Goal: Transaction & Acquisition: Register for event/course

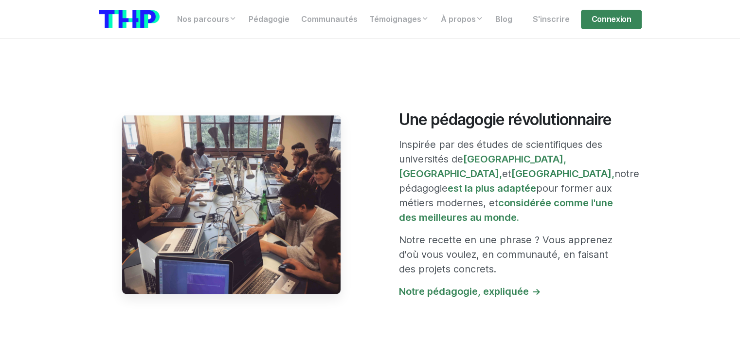
scroll to position [765, 0]
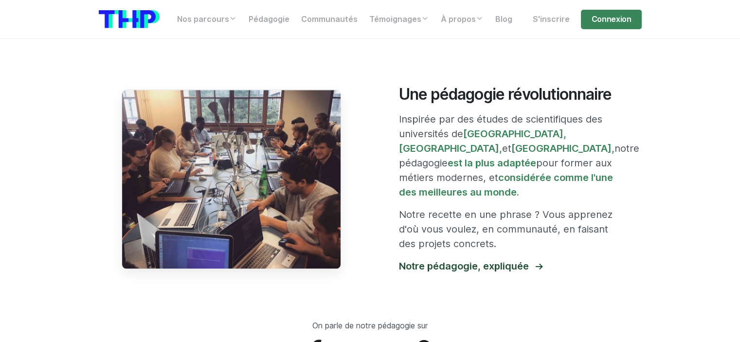
click at [495, 260] on link "Notre pédagogie, expliquée" at bounding box center [470, 266] width 143 height 12
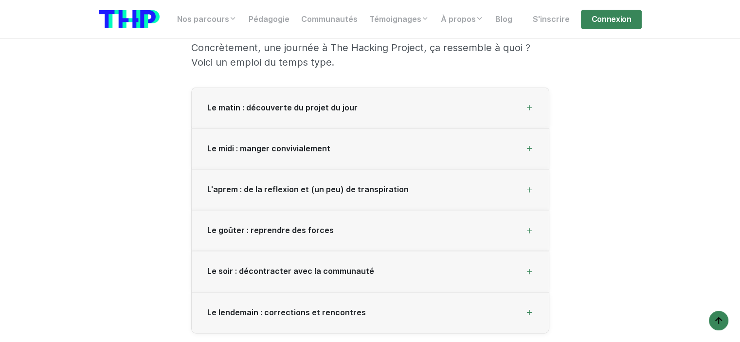
scroll to position [1355, 0]
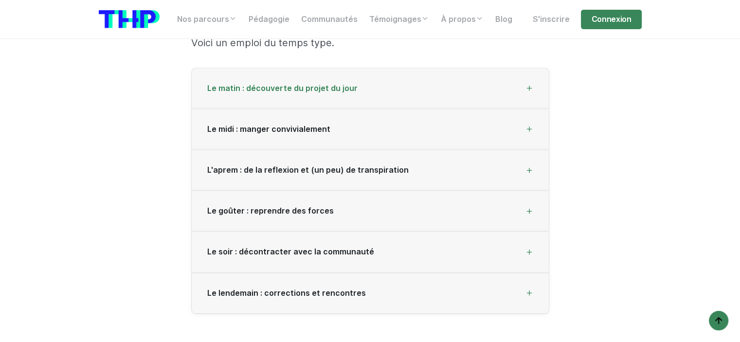
click at [506, 87] on div "Le matin : découverte du projet du jour" at bounding box center [370, 88] width 357 height 41
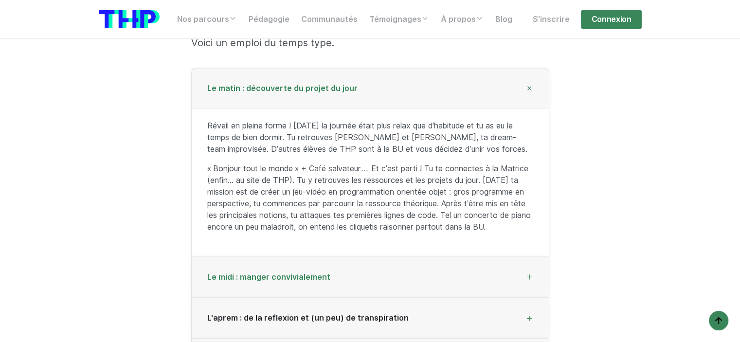
click at [424, 272] on div "Le midi : manger convivialement" at bounding box center [370, 277] width 357 height 41
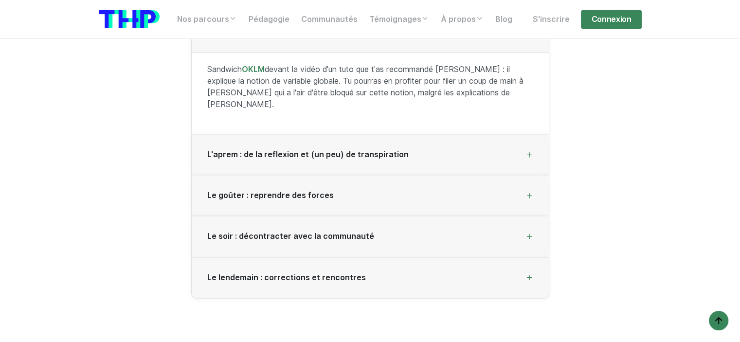
scroll to position [1479, 0]
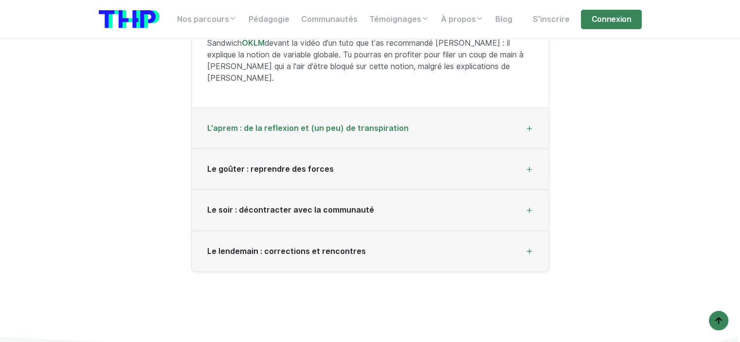
click at [361, 124] on span "L'aprem : de la reflexion et (un peu) de transpiration" at bounding box center [307, 128] width 201 height 9
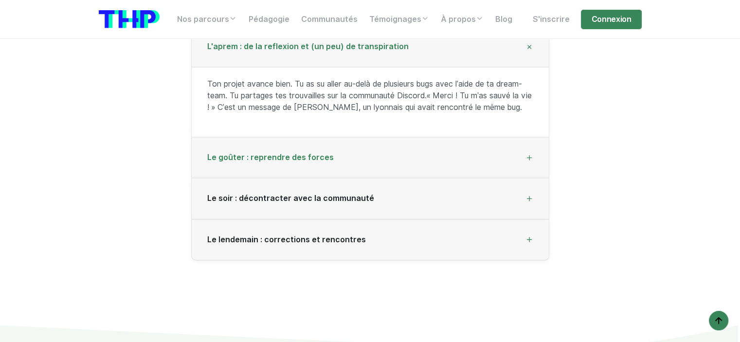
click at [329, 157] on div "Le goûter : reprendre des forces" at bounding box center [370, 157] width 357 height 41
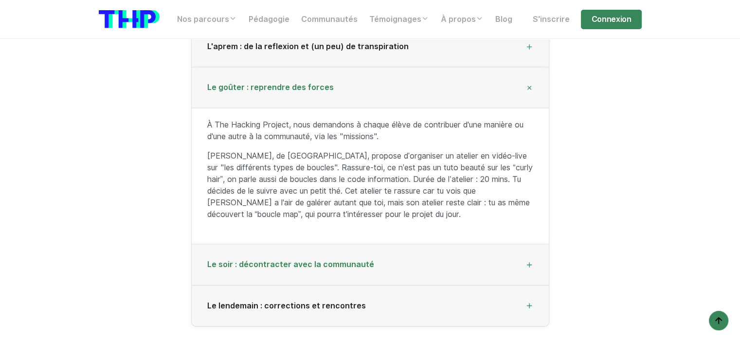
click at [322, 262] on span "Le soir : décontracter avec la communauté" at bounding box center [290, 264] width 167 height 9
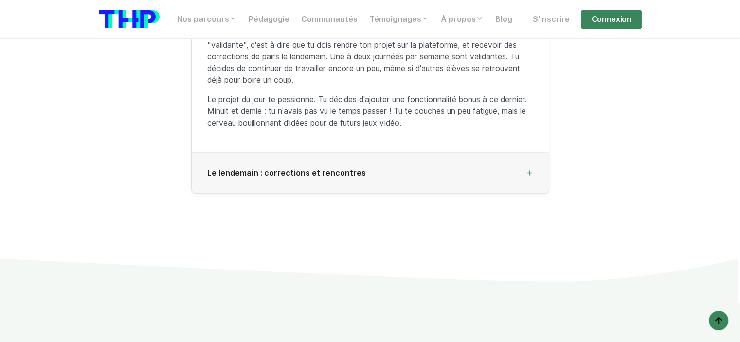
scroll to position [1635, 0]
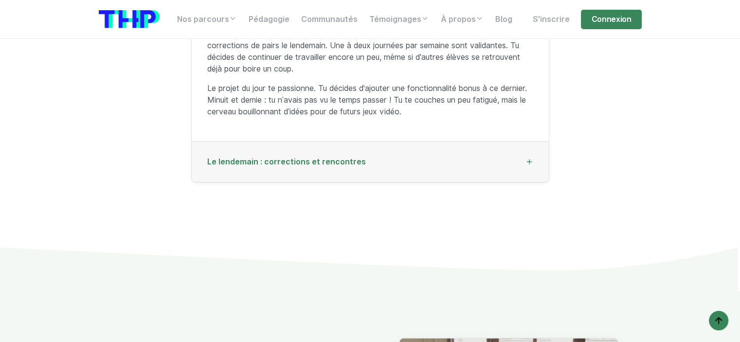
click at [306, 161] on span "Le lendemain : corrections et rencontres" at bounding box center [286, 161] width 159 height 9
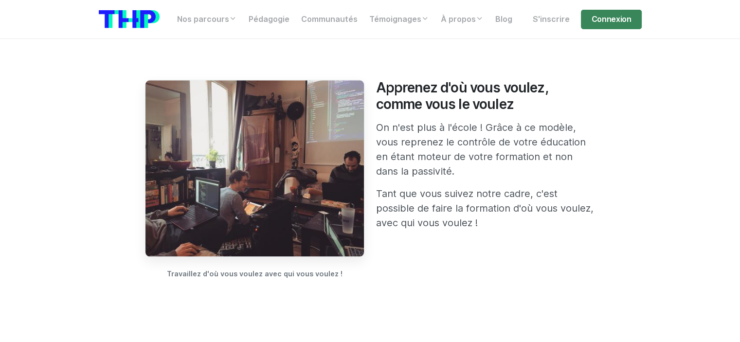
scroll to position [850, 0]
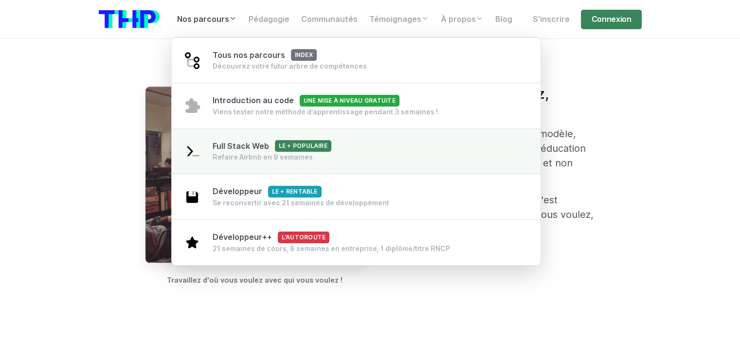
click at [254, 153] on div "Refaire Airbnb en 9 semaines" at bounding box center [272, 157] width 119 height 10
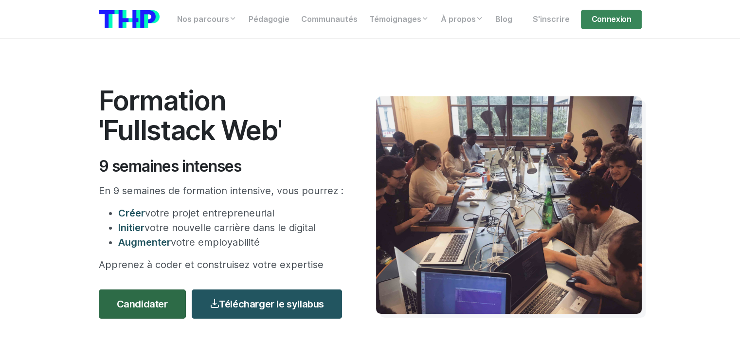
click at [168, 299] on link "Candidater" at bounding box center [142, 304] width 87 height 29
click at [538, 22] on link "S'inscrire" at bounding box center [551, 19] width 49 height 19
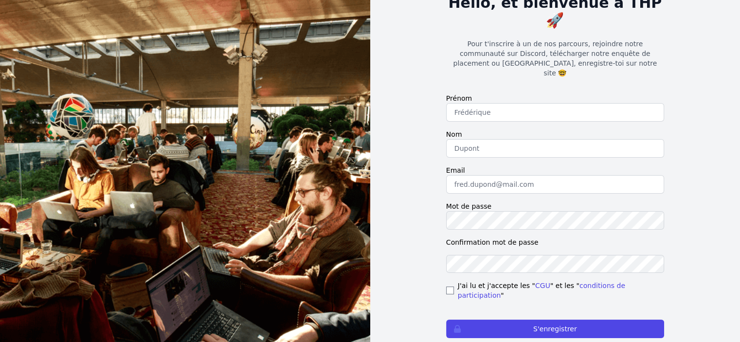
scroll to position [75, 0]
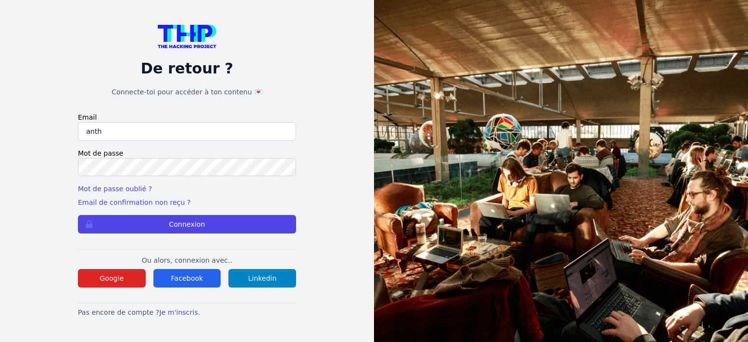
type input "[PERSON_NAME][DOMAIN_NAME][EMAIL_ADDRESS][PERSON_NAME][DOMAIN_NAME]"
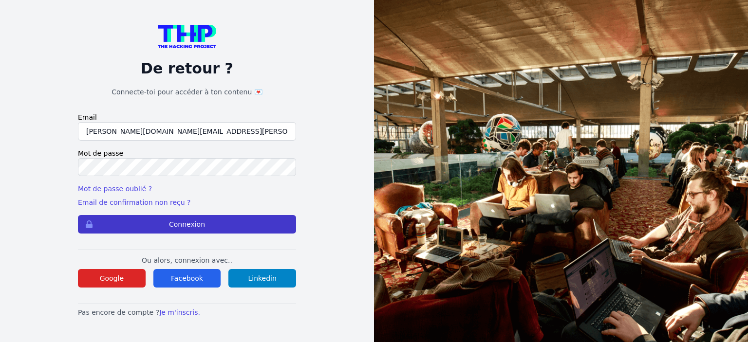
click at [175, 224] on button "Connexion" at bounding box center [187, 224] width 218 height 18
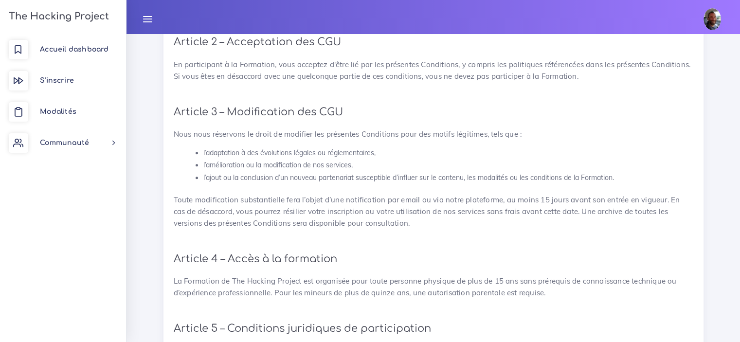
scroll to position [454, 0]
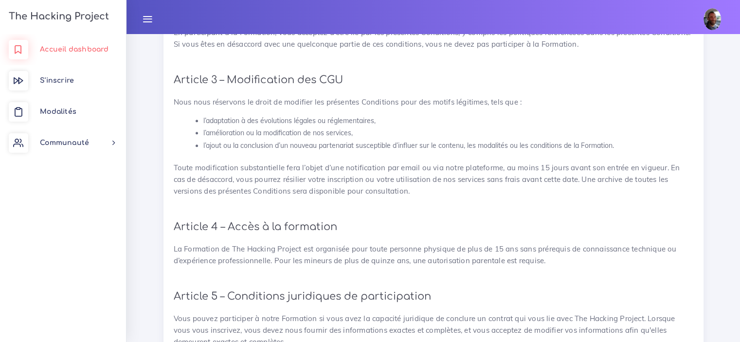
click at [72, 54] on link "Accueil dashboard" at bounding box center [63, 49] width 126 height 31
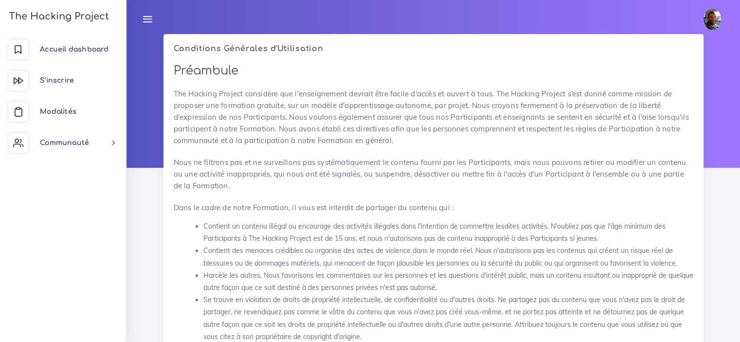
click at [70, 17] on h3 "The Hacking Project" at bounding box center [57, 16] width 103 height 11
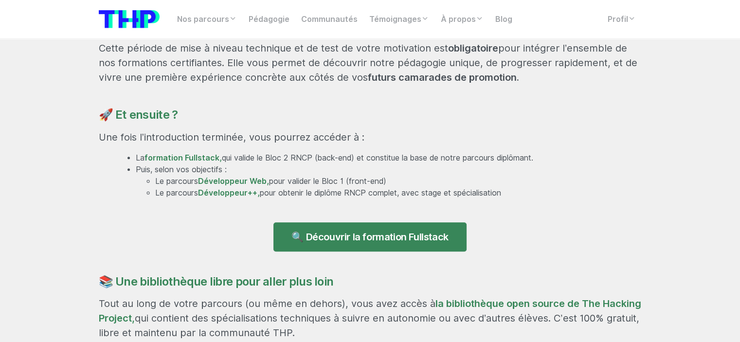
scroll to position [609, 0]
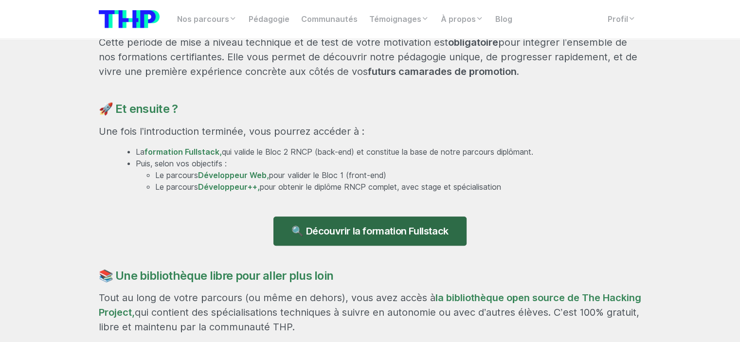
click at [357, 230] on link "🔍 Découvrir la formation Fullstack" at bounding box center [370, 231] width 193 height 29
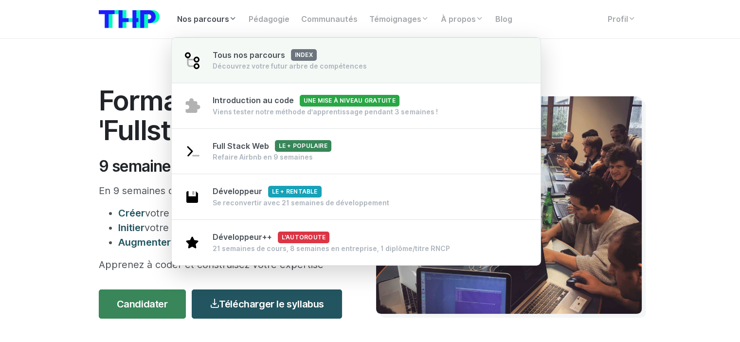
click at [250, 58] on span "Tous nos parcours index" at bounding box center [265, 55] width 104 height 9
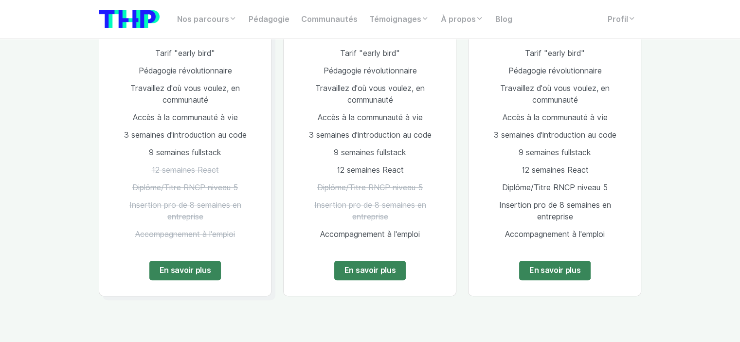
scroll to position [642, 0]
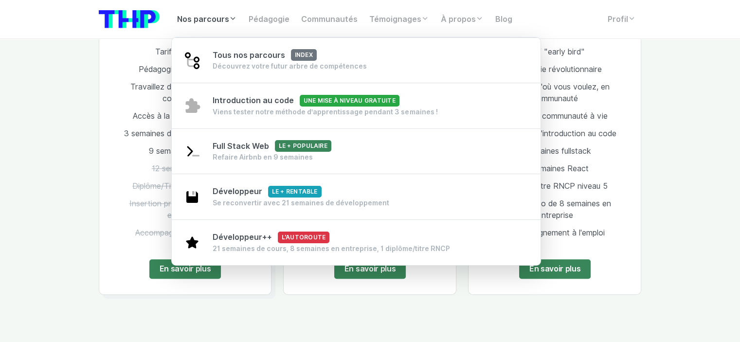
click at [222, 16] on link "Nos parcours" at bounding box center [207, 19] width 72 height 19
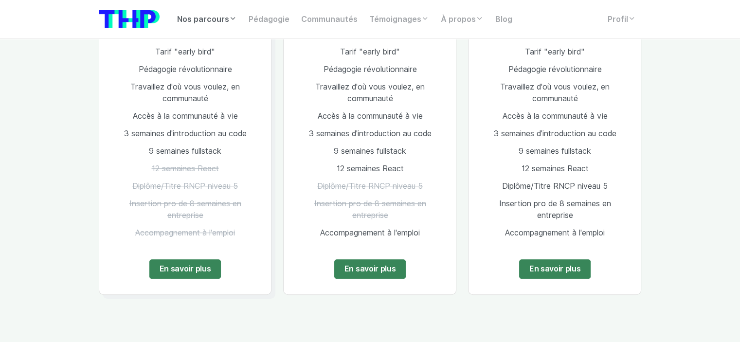
click at [222, 16] on link "Nos parcours" at bounding box center [207, 19] width 72 height 19
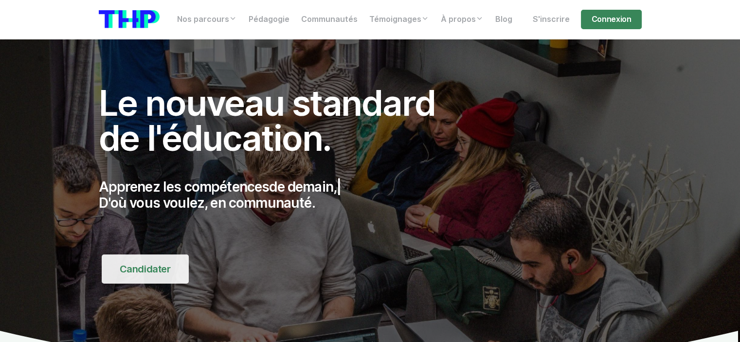
click at [174, 268] on link "Candidater" at bounding box center [145, 269] width 87 height 29
